Goal: Task Accomplishment & Management: Manage account settings

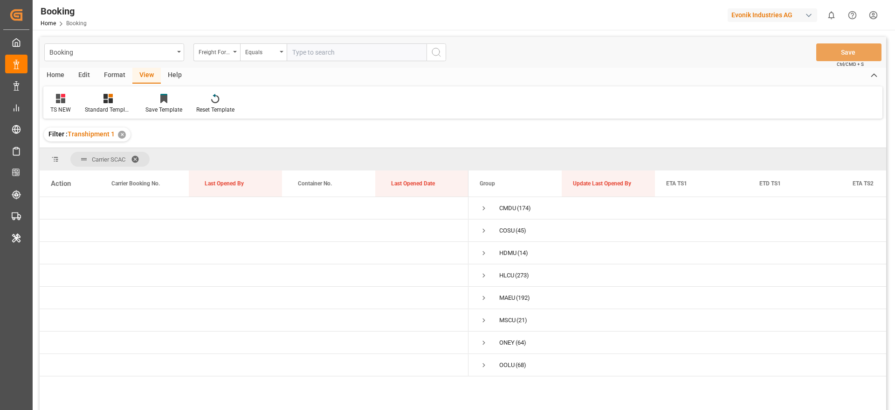
click at [775, 20] on div "Evonik Industries AG" at bounding box center [773, 15] width 90 height 14
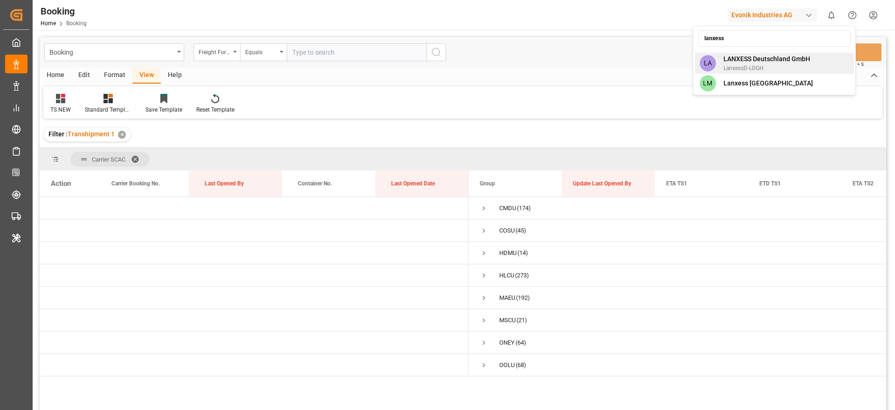
type input "lanxess"
click at [782, 54] on span "LANXESS Deutschland GmbH" at bounding box center [767, 59] width 87 height 10
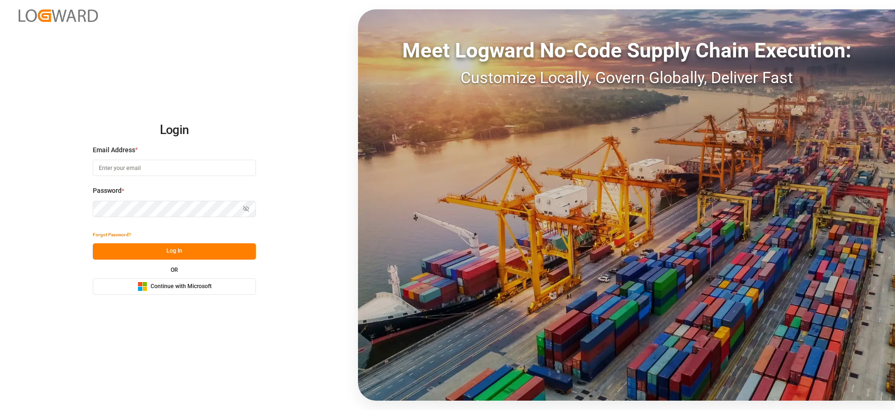
click at [212, 286] on button "Microsoft Logo Continue with Microsoft" at bounding box center [174, 286] width 163 height 16
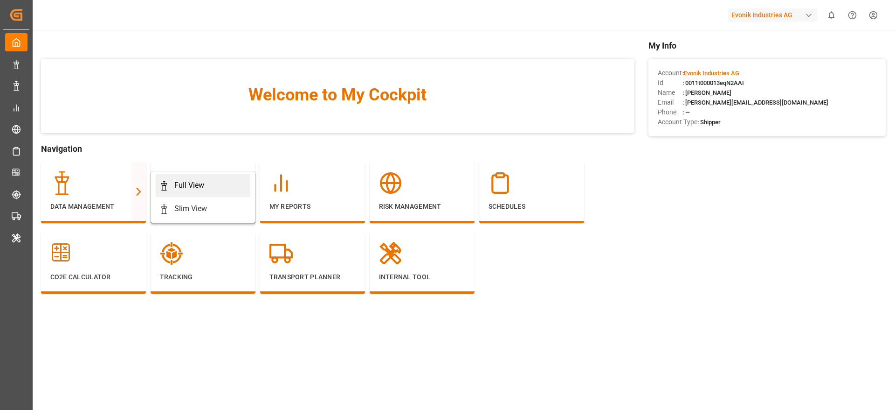
click at [169, 188] on div "Full View" at bounding box center [203, 185] width 87 height 11
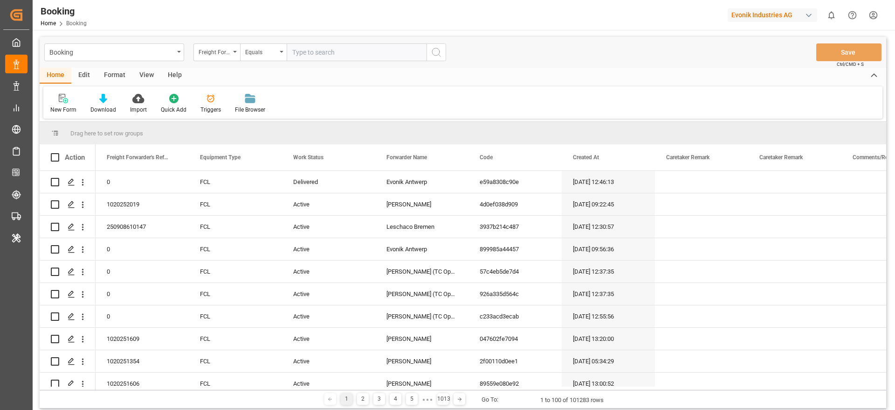
click at [111, 76] on div "Format" at bounding box center [114, 76] width 35 height 16
click at [61, 107] on div "Filter Rows" at bounding box center [64, 109] width 28 height 8
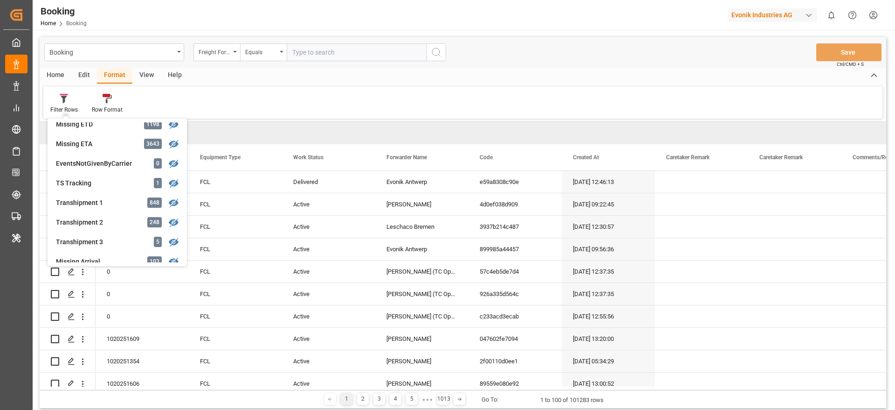
scroll to position [245, 0]
click at [117, 201] on div "Transhipment 1" at bounding box center [97, 201] width 82 height 10
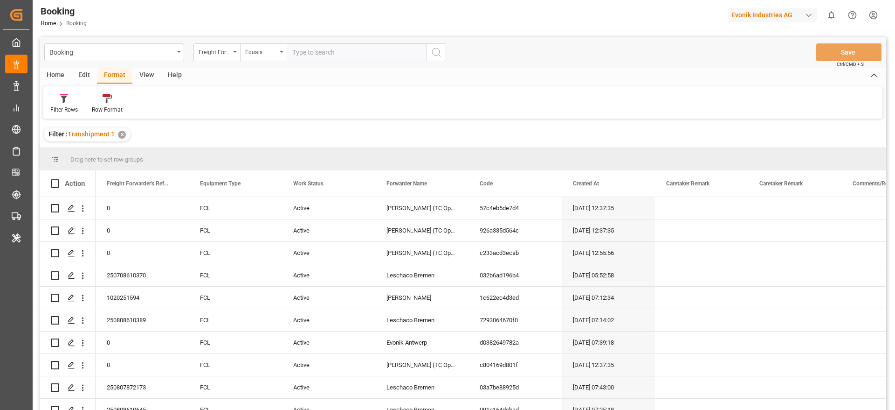
click at [149, 76] on div "View" at bounding box center [146, 76] width 28 height 16
click at [54, 111] on div "Default" at bounding box center [59, 109] width 18 height 8
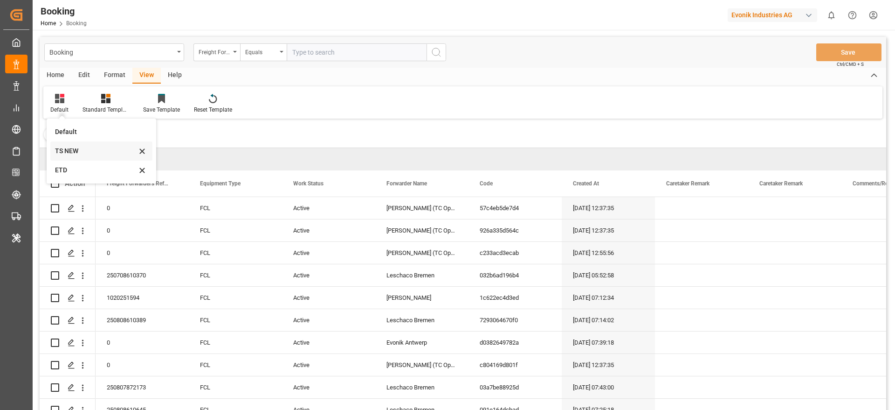
click at [77, 150] on div "TS NEW" at bounding box center [96, 151] width 82 height 10
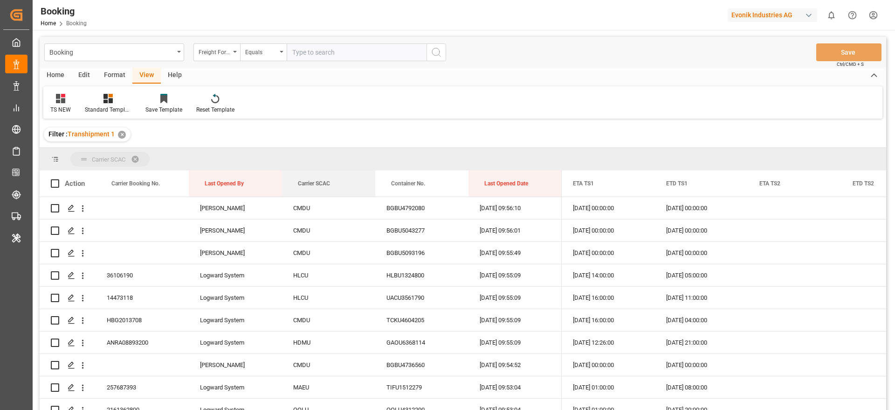
drag, startPoint x: 311, startPoint y: 182, endPoint x: 292, endPoint y: 169, distance: 23.2
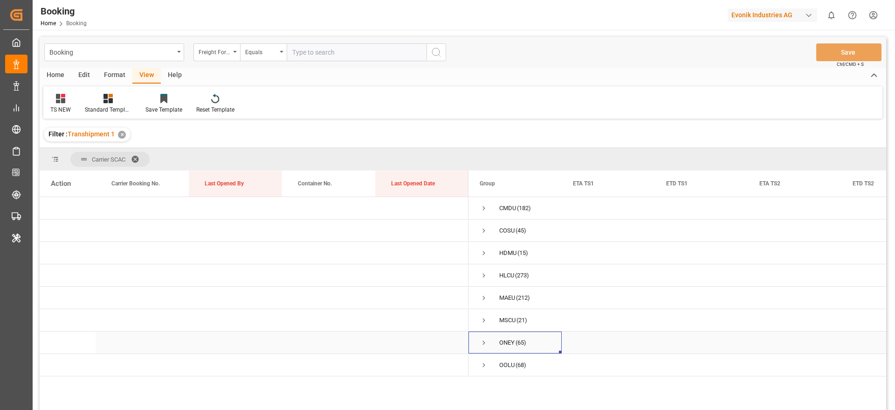
click at [482, 346] on span "Press SPACE to select this row." at bounding box center [484, 342] width 8 height 8
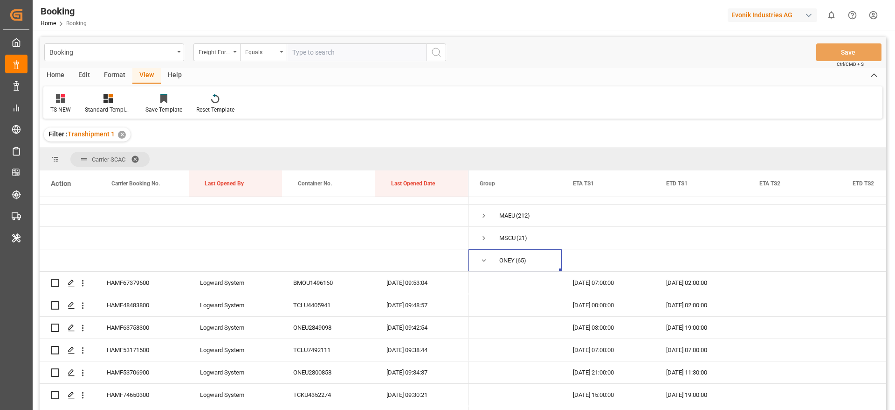
scroll to position [83, 0]
click at [644, 182] on div "ETA TS1" at bounding box center [608, 183] width 93 height 26
click at [639, 183] on span at bounding box center [640, 183] width 8 height 8
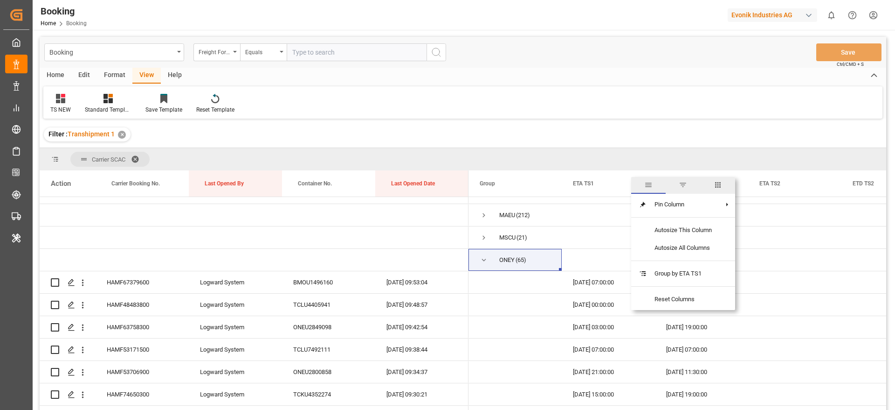
click at [725, 179] on span "columns" at bounding box center [718, 185] width 35 height 17
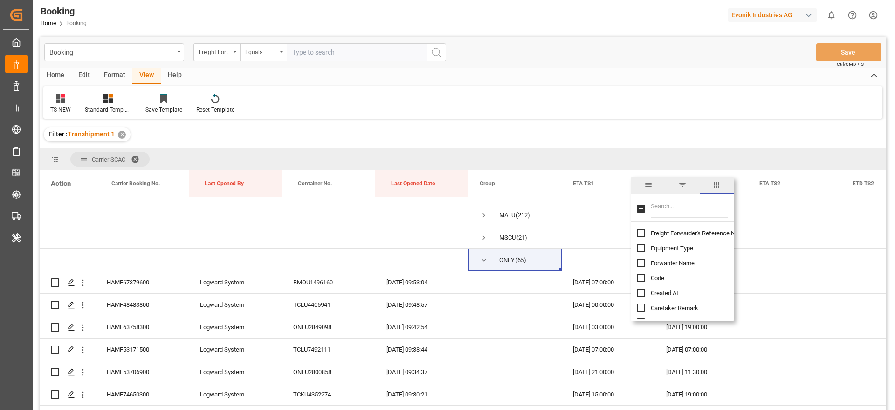
click at [682, 214] on input "Filter Columns Input" at bounding box center [689, 208] width 77 height 19
type input "up"
click at [683, 259] on span "Update Last Opened By" at bounding box center [682, 262] width 62 height 7
checkbox input "false"
checkbox input "true"
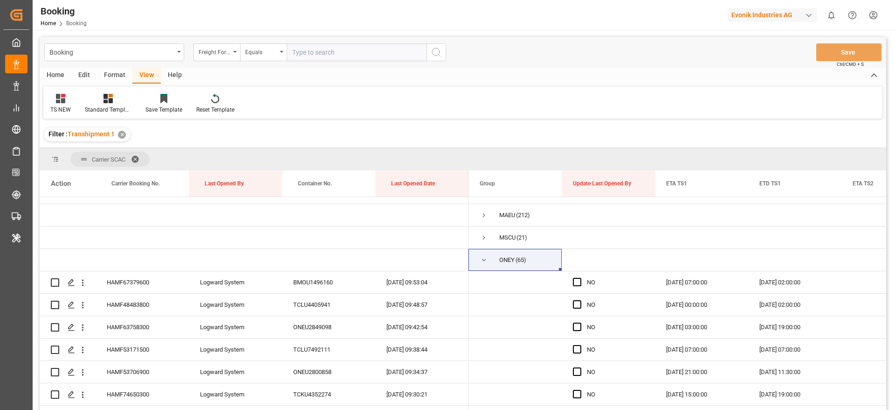
click at [678, 121] on div "Filter : Transhipment 1 ✕" at bounding box center [463, 134] width 847 height 26
click at [572, 281] on div "NO" at bounding box center [608, 282] width 93 height 22
click at [581, 307] on span "Press SPACE to select this row." at bounding box center [577, 304] width 8 height 8
click at [580, 300] on input "Press SPACE to select this row." at bounding box center [580, 300] width 0 height 0
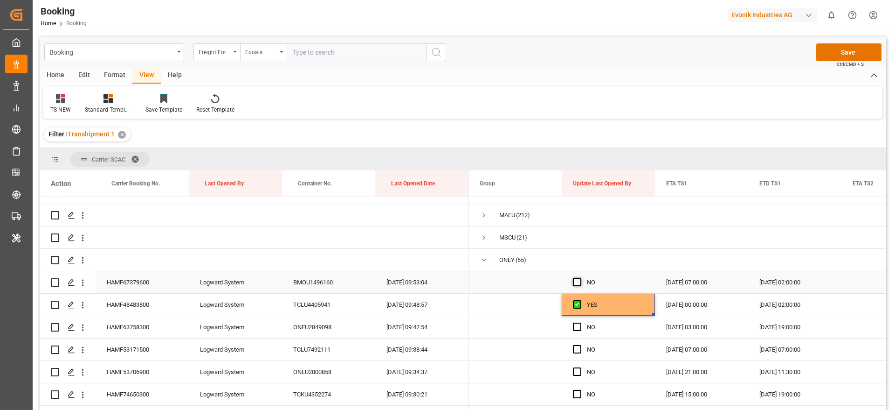
click at [579, 282] on span "Press SPACE to select this row." at bounding box center [577, 282] width 8 height 8
click at [580, 278] on input "Press SPACE to select this row." at bounding box center [580, 278] width 0 height 0
click at [576, 326] on span "Press SPACE to select this row." at bounding box center [577, 326] width 8 height 8
click at [580, 322] on input "Press SPACE to select this row." at bounding box center [580, 322] width 0 height 0
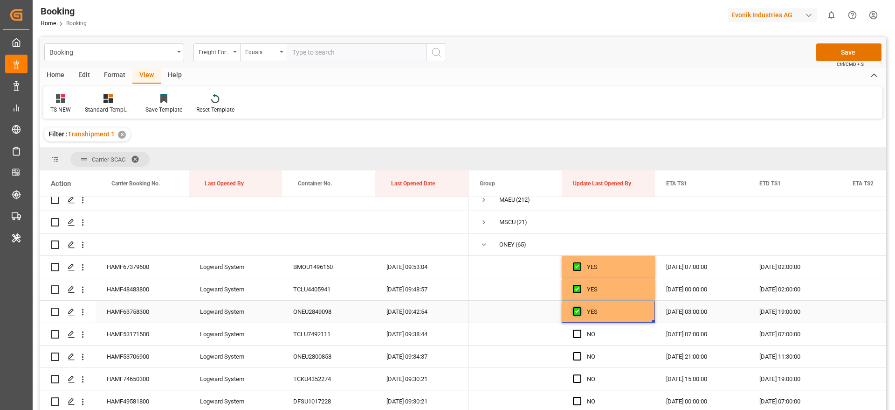
scroll to position [101, 0]
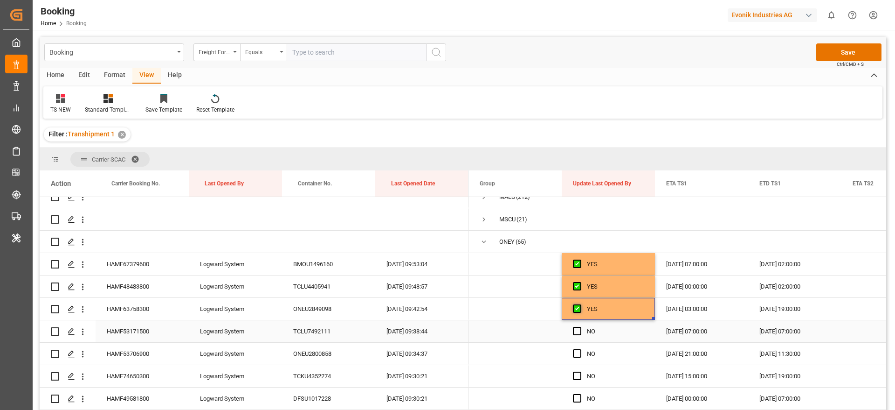
click at [576, 326] on span "Press SPACE to select this row." at bounding box center [577, 330] width 8 height 8
click at [580, 326] on input "Press SPACE to select this row." at bounding box center [580, 326] width 0 height 0
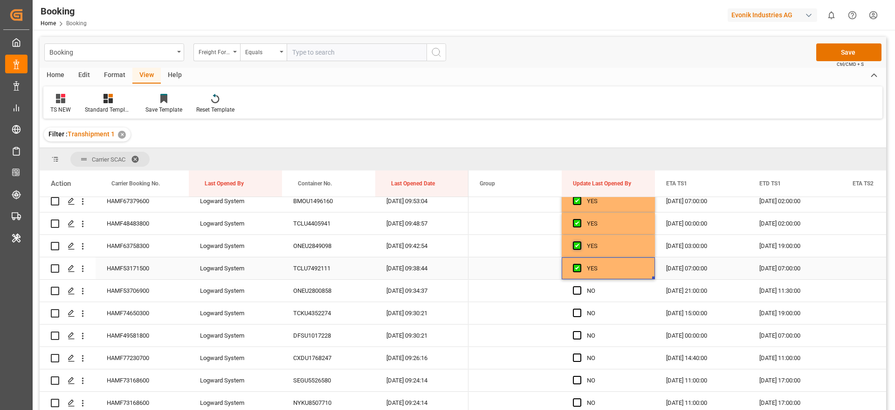
scroll to position [168, 0]
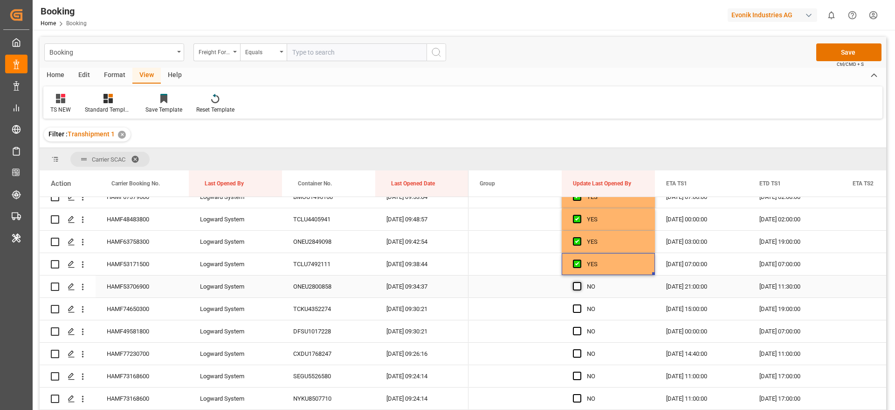
click at [579, 287] on span "Press SPACE to select this row." at bounding box center [577, 286] width 8 height 8
click at [580, 282] on input "Press SPACE to select this row." at bounding box center [580, 282] width 0 height 0
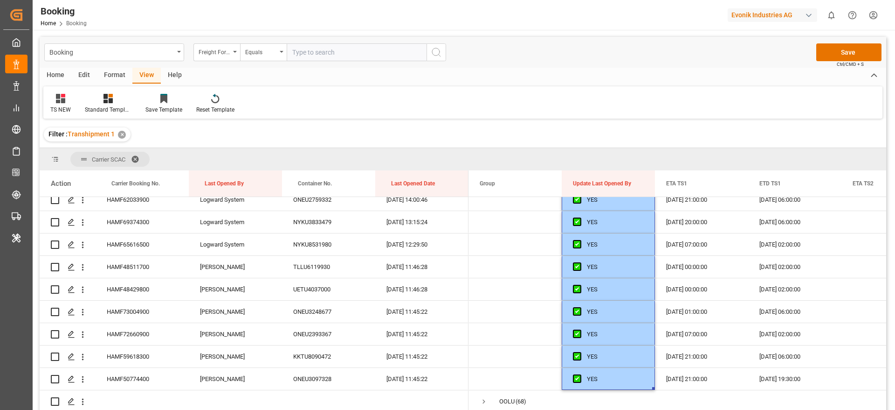
scroll to position [151, 0]
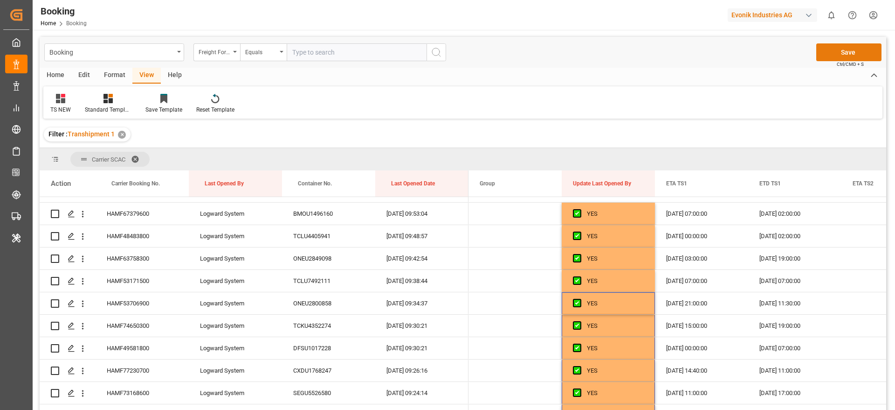
click at [859, 50] on button "Save" at bounding box center [849, 52] width 65 height 18
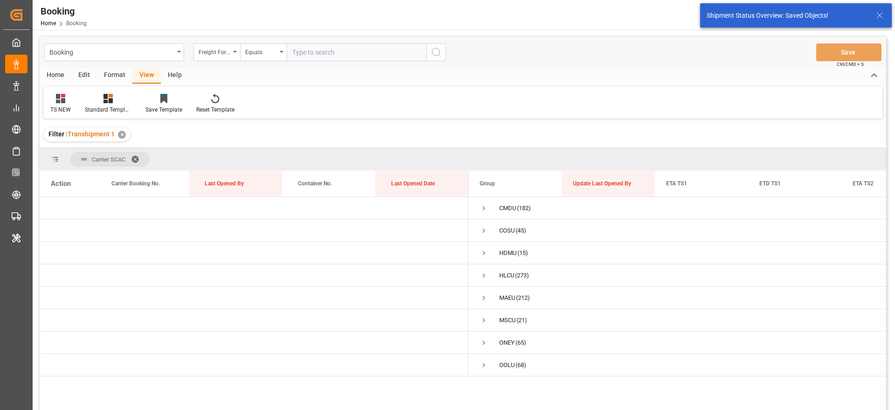
scroll to position [0, 0]
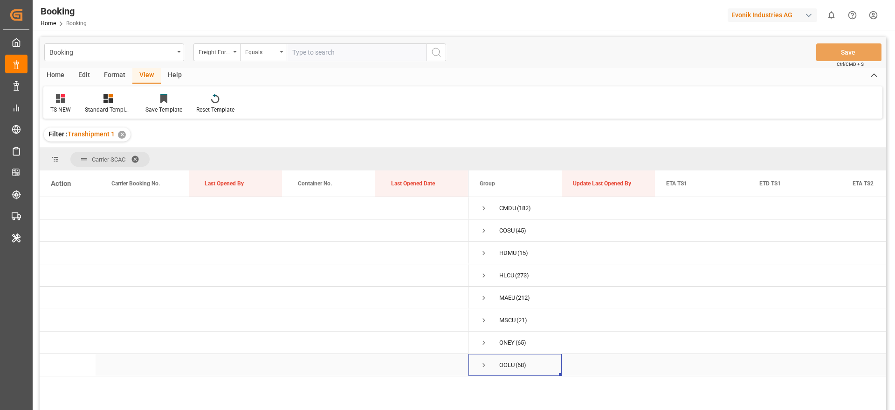
click at [484, 365] on span "Press SPACE to select this row." at bounding box center [484, 365] width 8 height 8
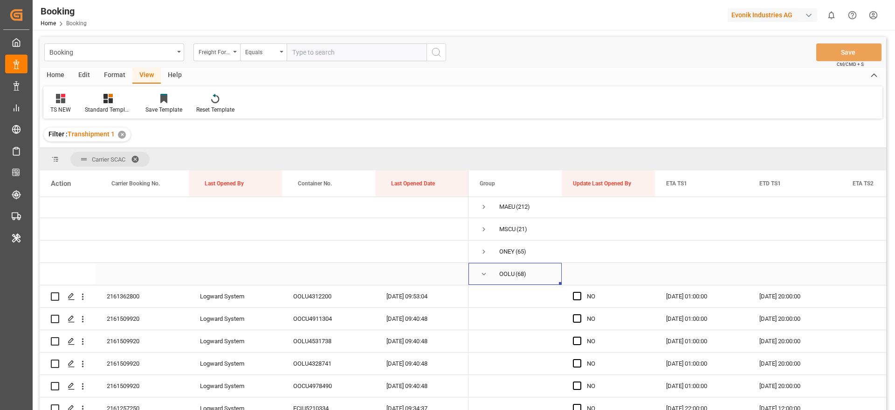
scroll to position [110, 0]
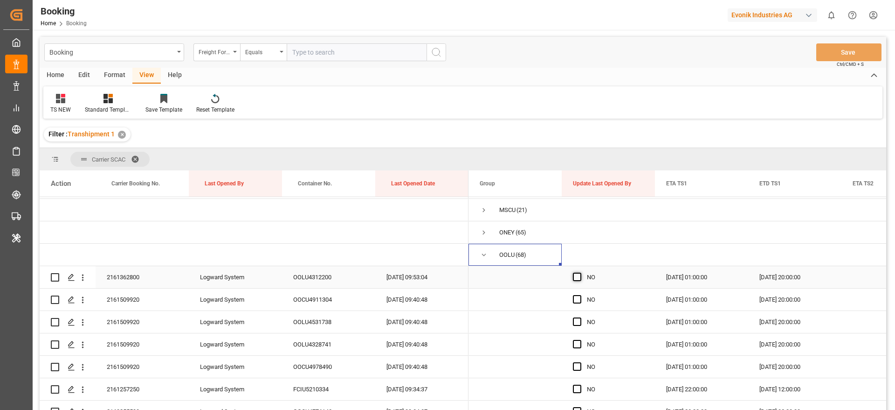
click at [577, 279] on span "Press SPACE to select this row." at bounding box center [577, 276] width 8 height 8
click at [580, 272] on input "Press SPACE to select this row." at bounding box center [580, 272] width 0 height 0
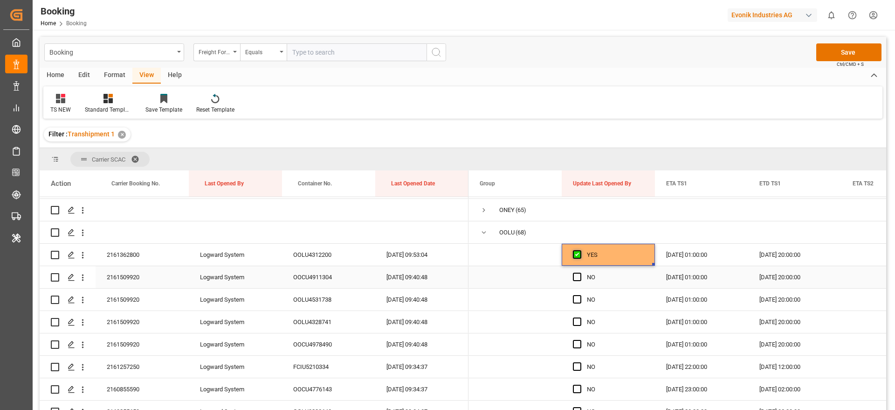
scroll to position [133, 0]
click at [577, 279] on span "Press SPACE to select this row." at bounding box center [577, 276] width 8 height 8
click at [580, 272] on input "Press SPACE to select this row." at bounding box center [580, 272] width 0 height 0
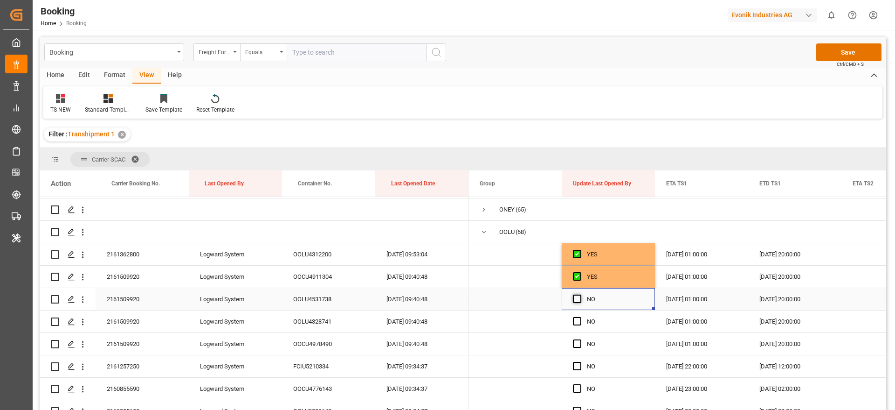
click at [578, 301] on span "Press SPACE to select this row." at bounding box center [577, 298] width 8 height 8
click at [580, 294] on input "Press SPACE to select this row." at bounding box center [580, 294] width 0 height 0
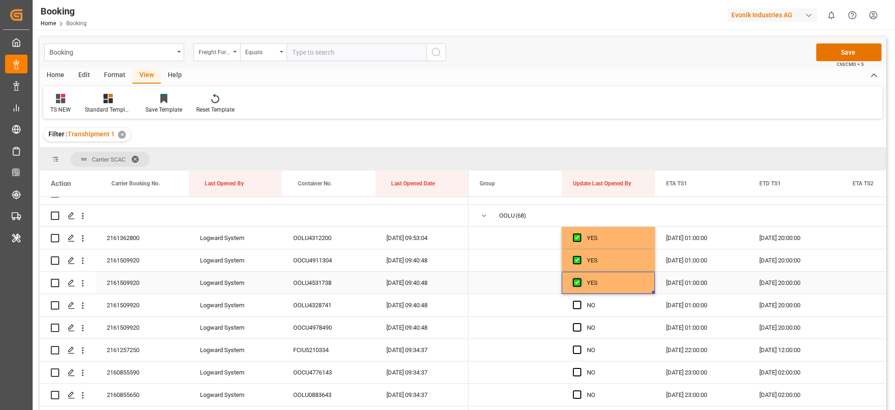
scroll to position [150, 0]
click at [578, 301] on span "Press SPACE to select this row." at bounding box center [577, 304] width 8 height 8
click at [580, 300] on input "Press SPACE to select this row." at bounding box center [580, 300] width 0 height 0
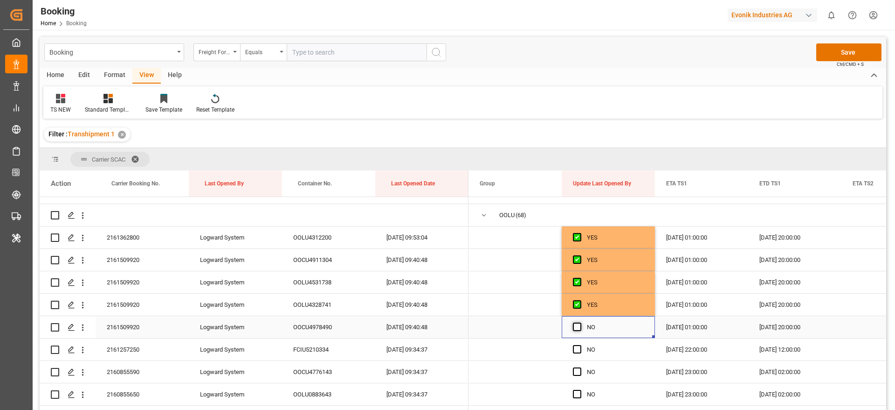
click at [578, 326] on span "Press SPACE to select this row." at bounding box center [577, 326] width 8 height 8
click at [580, 322] on input "Press SPACE to select this row." at bounding box center [580, 322] width 0 height 0
click at [578, 348] on span "Press SPACE to select this row." at bounding box center [577, 349] width 8 height 8
click at [580, 345] on input "Press SPACE to select this row." at bounding box center [580, 345] width 0 height 0
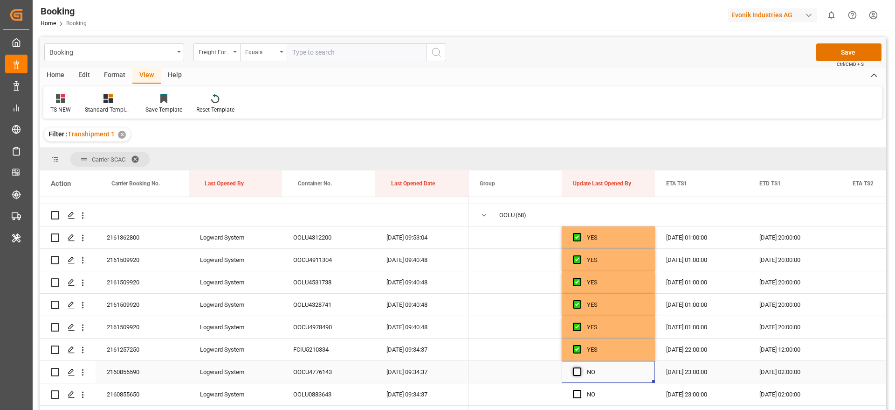
click at [576, 369] on span "Press SPACE to select this row." at bounding box center [577, 371] width 8 height 8
click at [580, 367] on input "Press SPACE to select this row." at bounding box center [580, 367] width 0 height 0
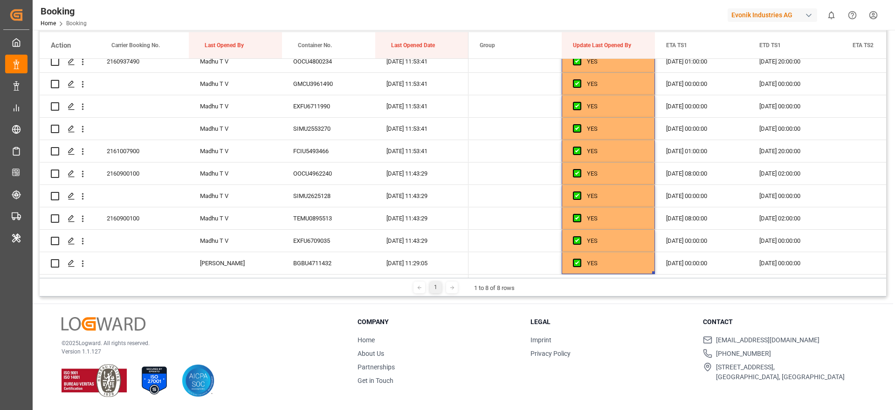
scroll to position [0, 0]
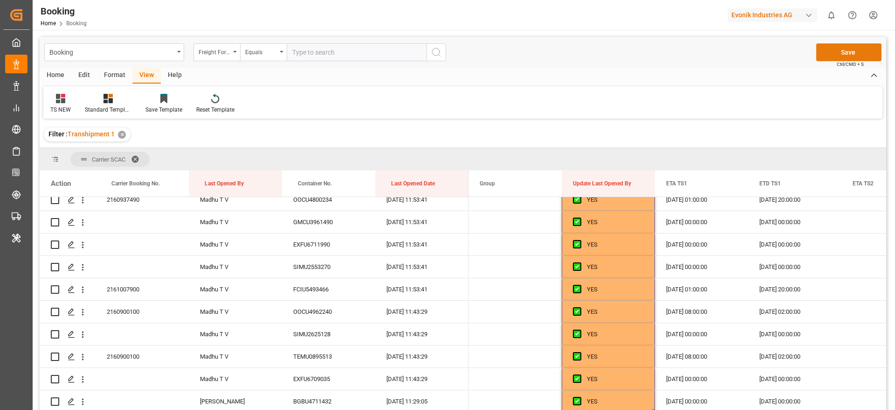
click at [828, 50] on button "Save" at bounding box center [849, 52] width 65 height 18
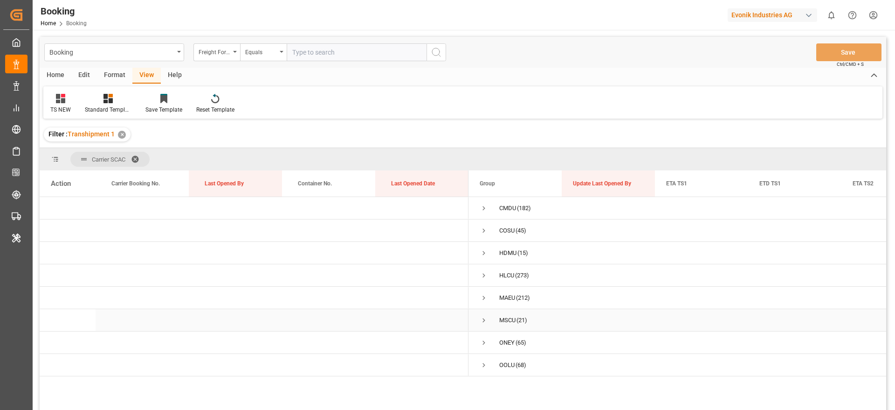
click at [482, 320] on span "Press SPACE to select this row." at bounding box center [484, 320] width 8 height 8
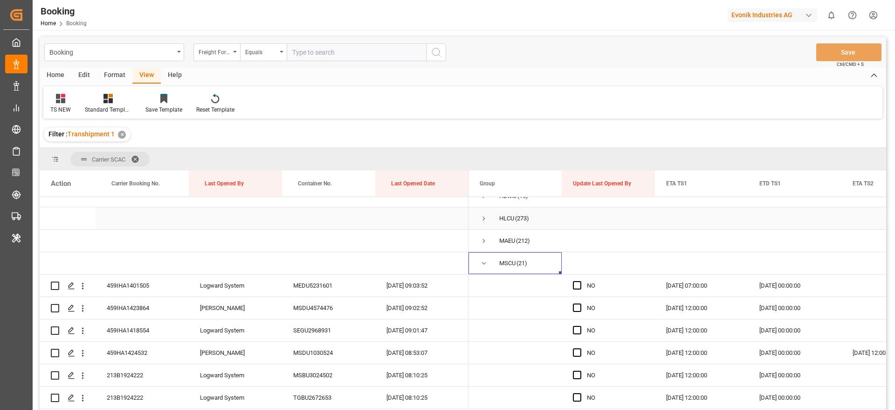
scroll to position [67, 0]
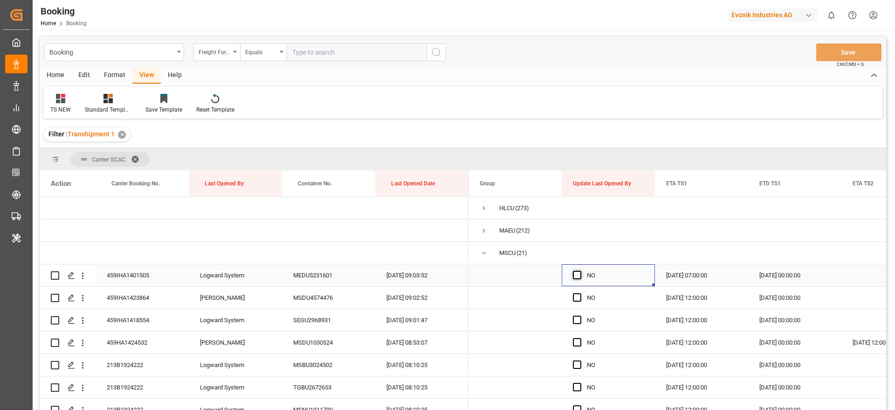
click at [578, 273] on span "Press SPACE to select this row." at bounding box center [577, 275] width 8 height 8
click at [580, 271] on input "Press SPACE to select this row." at bounding box center [580, 271] width 0 height 0
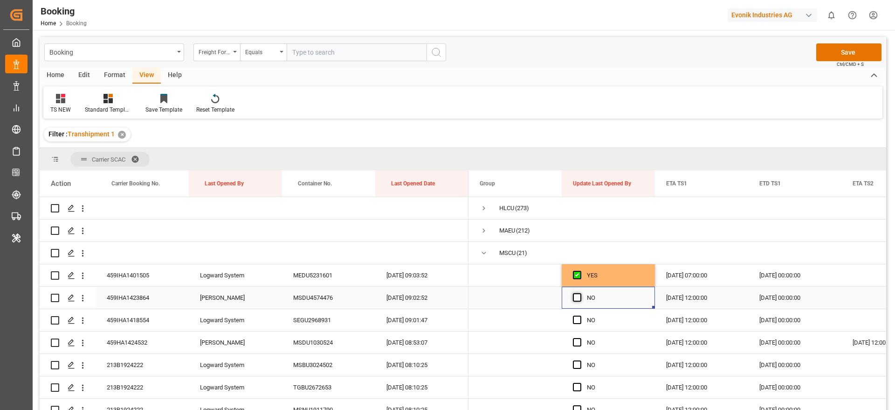
click at [577, 296] on span "Press SPACE to select this row." at bounding box center [577, 297] width 8 height 8
click at [580, 293] on input "Press SPACE to select this row." at bounding box center [580, 293] width 0 height 0
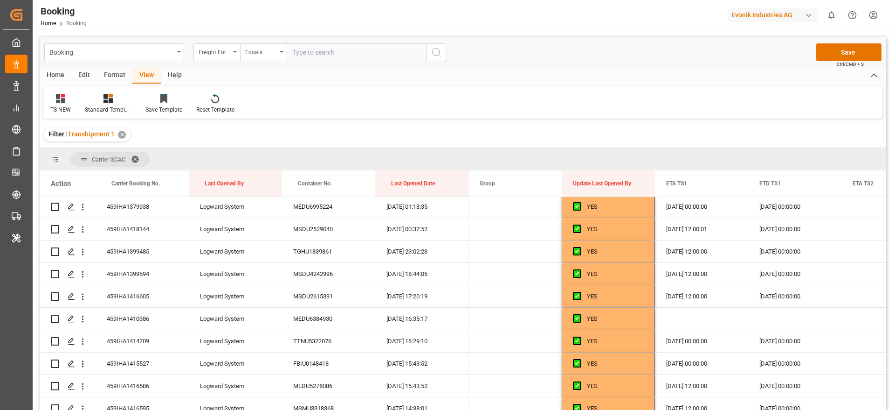
scroll to position [339, 0]
click at [836, 53] on button "Save" at bounding box center [849, 52] width 65 height 18
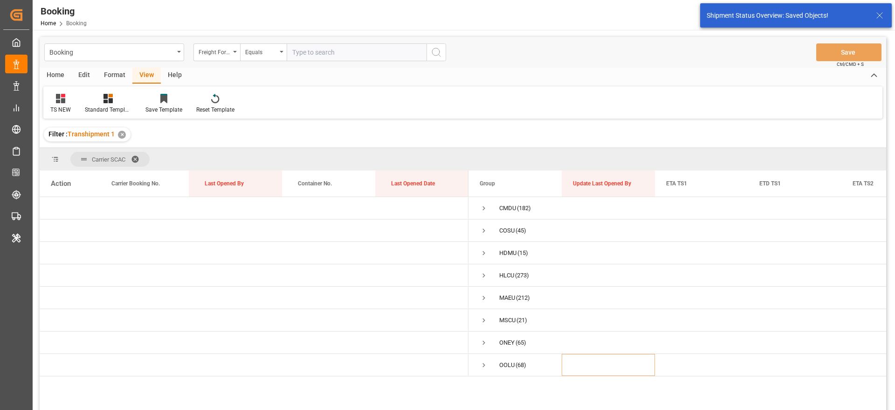
scroll to position [0, 0]
